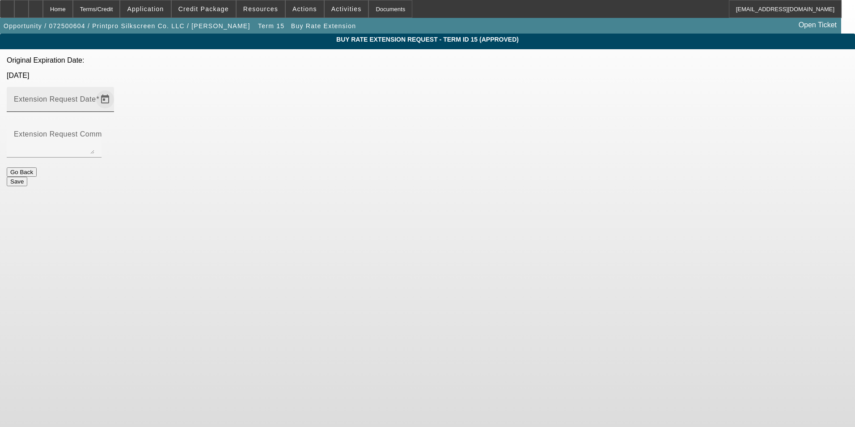
click at [116, 89] on span "Open calendar" at bounding box center [104, 99] width 21 height 21
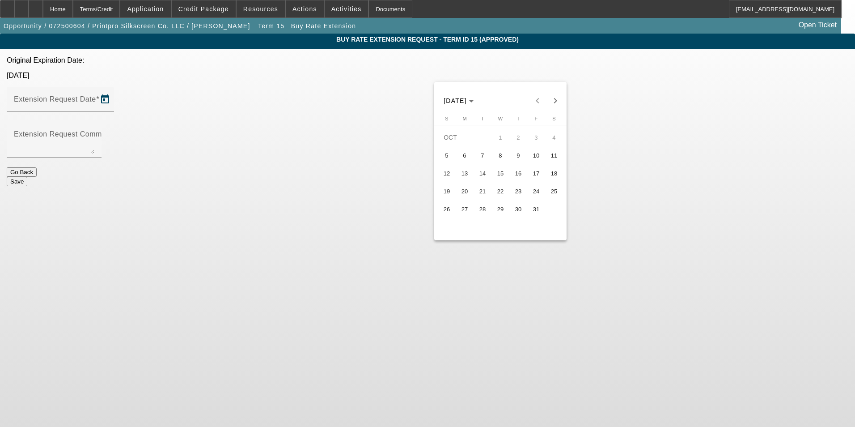
click at [552, 179] on span "18" at bounding box center [554, 173] width 16 height 16
type input "[DATE]"
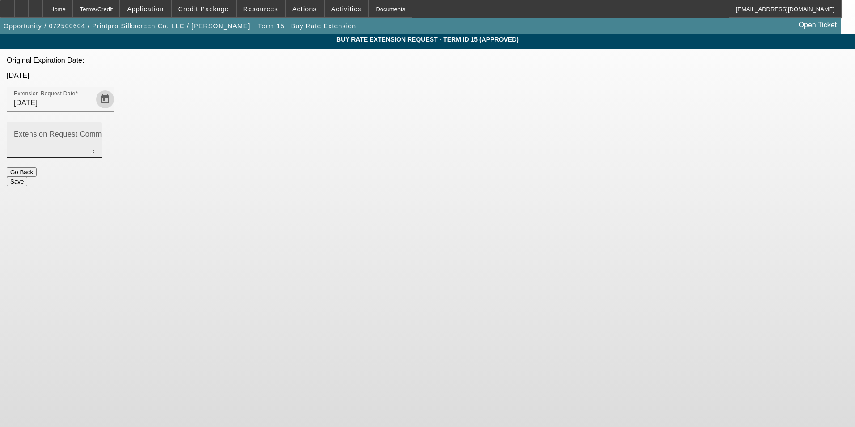
click at [94, 132] on textarea "Extension Request Comment" at bounding box center [54, 142] width 80 height 21
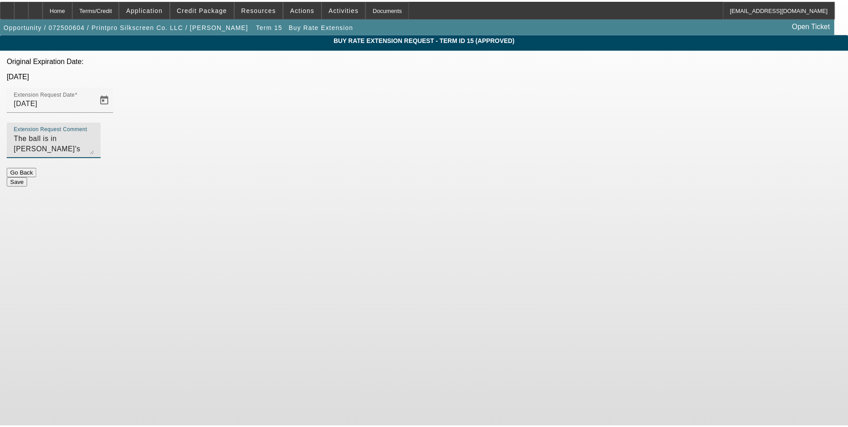
scroll to position [8, 0]
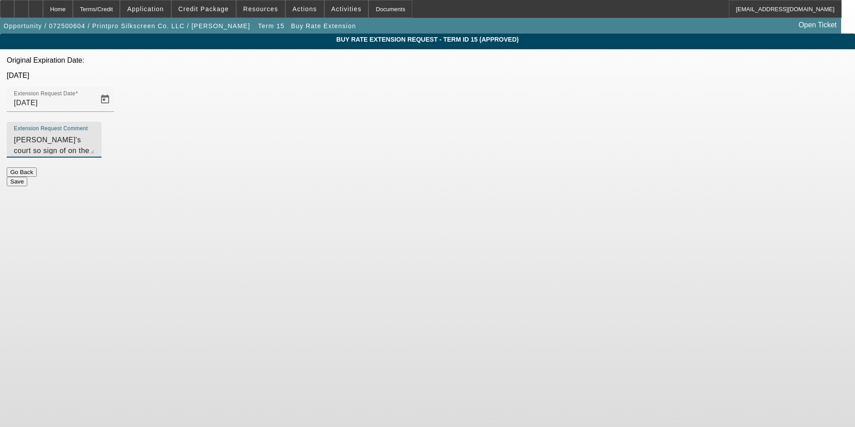
type textarea "The ball is in [PERSON_NAME]'s court so sign of on the LLW that they didn't req…"
click at [27, 177] on button "Save" at bounding box center [17, 181] width 21 height 9
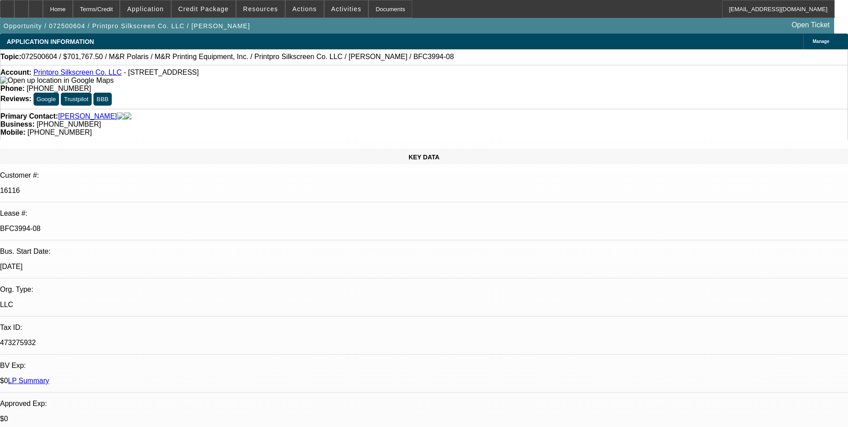
select select "0"
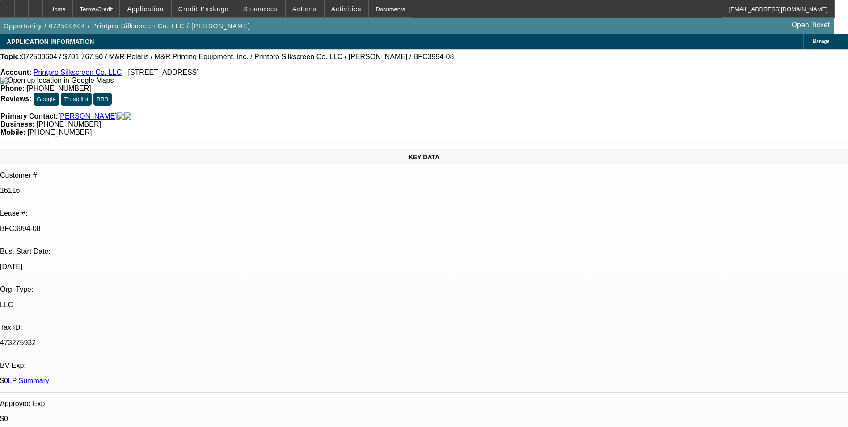
select select "0"
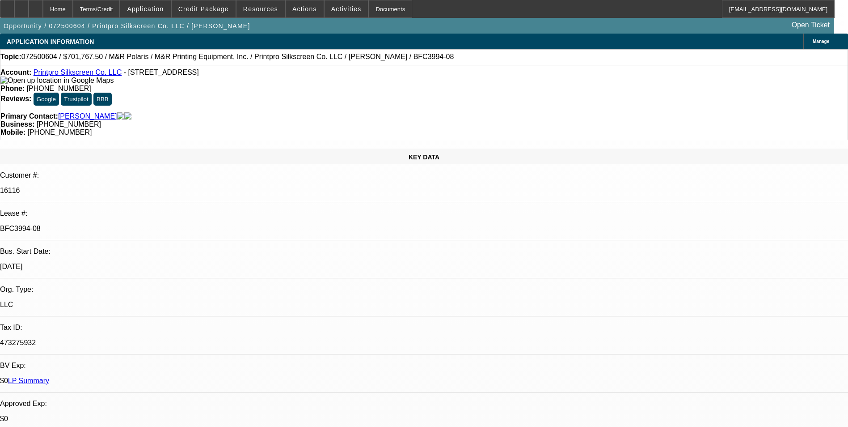
select select "0"
select select "1"
select select "6"
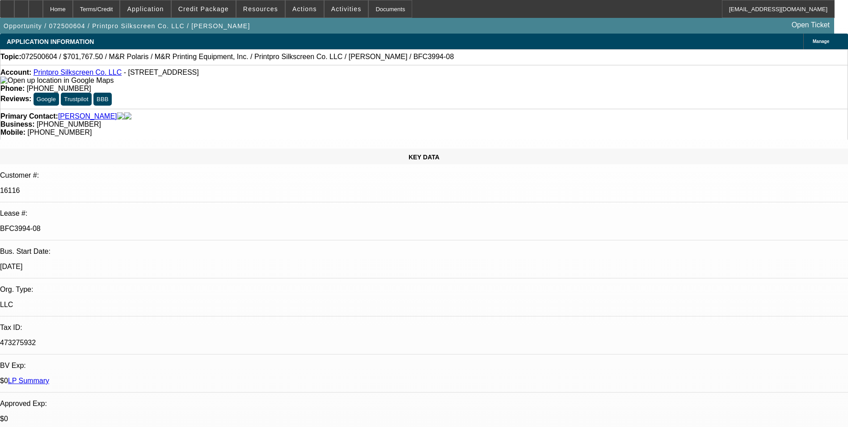
select select "1"
select select "6"
select select "1"
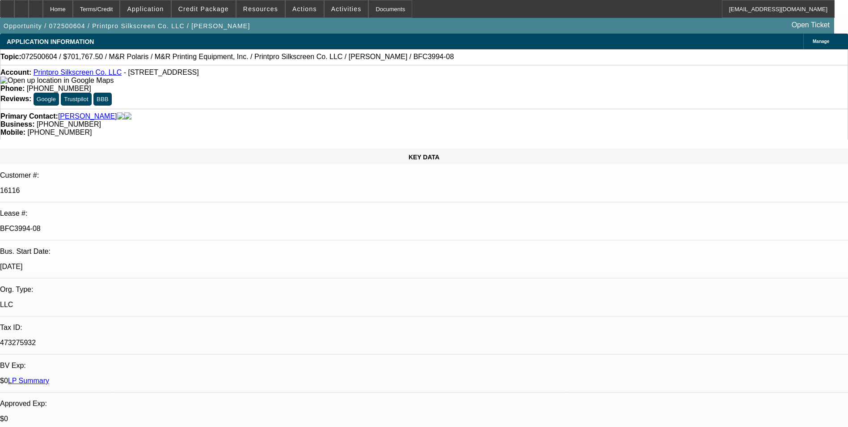
select select "6"
select select "1"
select select "6"
